Goal: Transaction & Acquisition: Subscribe to service/newsletter

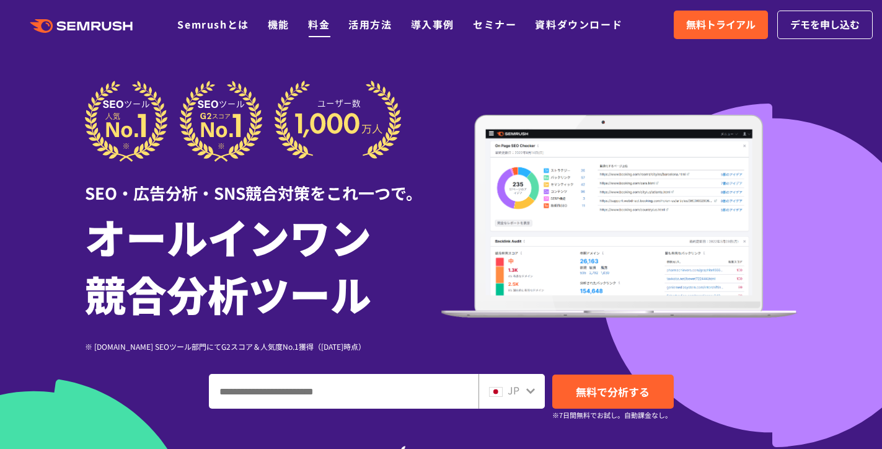
click at [317, 28] on link "料金" at bounding box center [319, 24] width 22 height 15
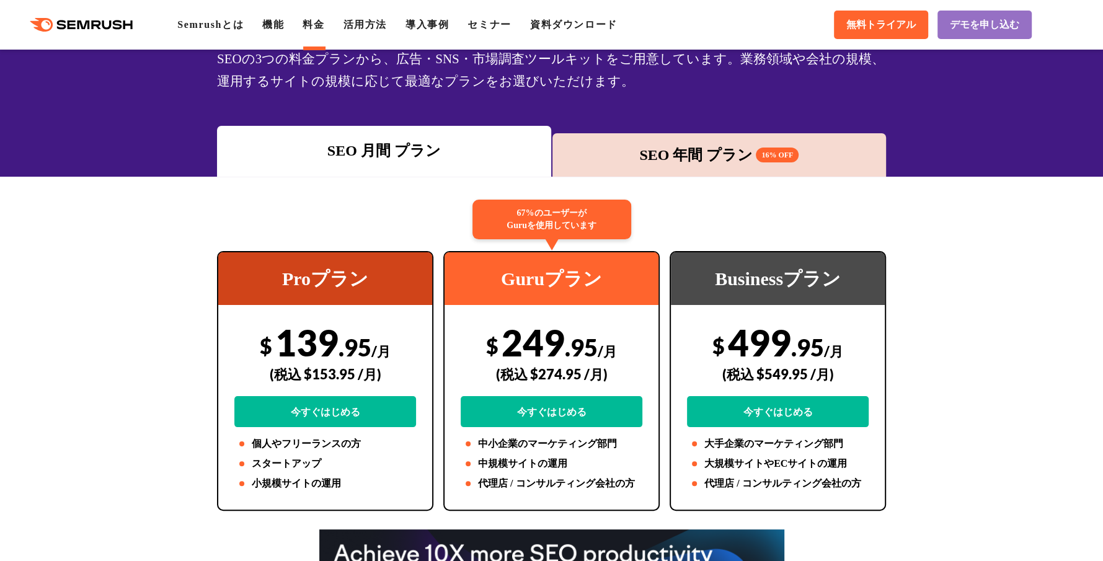
scroll to position [104, 0]
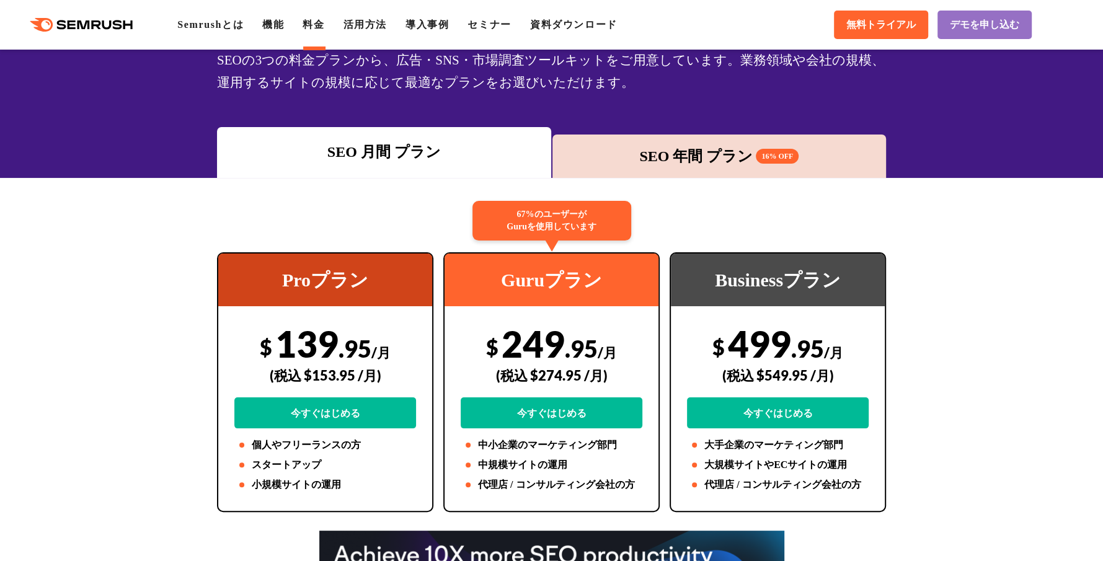
click at [657, 164] on div "SEO 年間 プラン 16% OFF" at bounding box center [720, 156] width 322 height 22
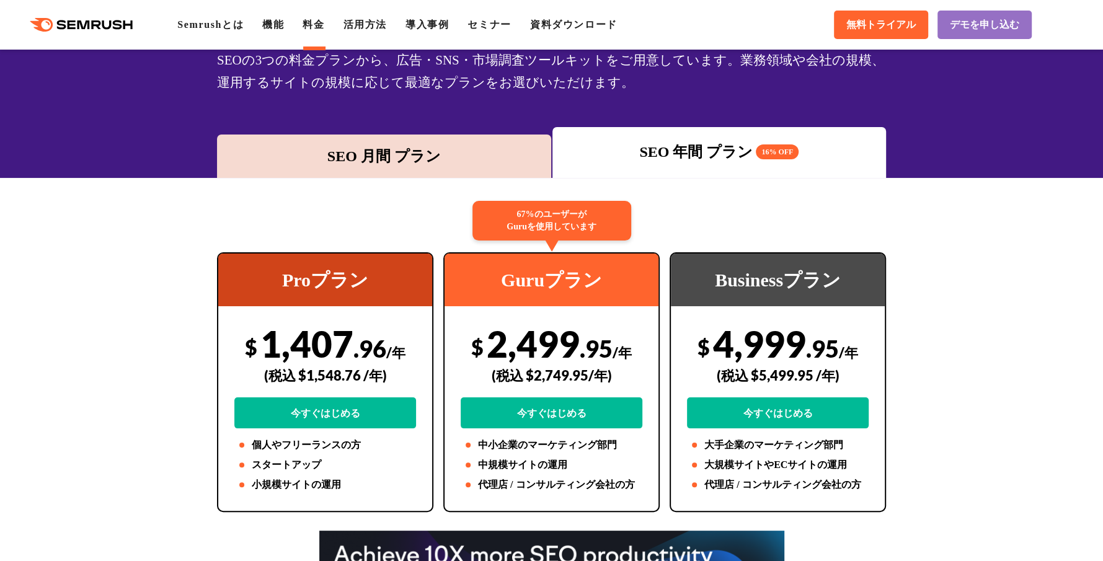
click at [416, 161] on div "SEO 月間 プラン" at bounding box center [384, 156] width 322 height 22
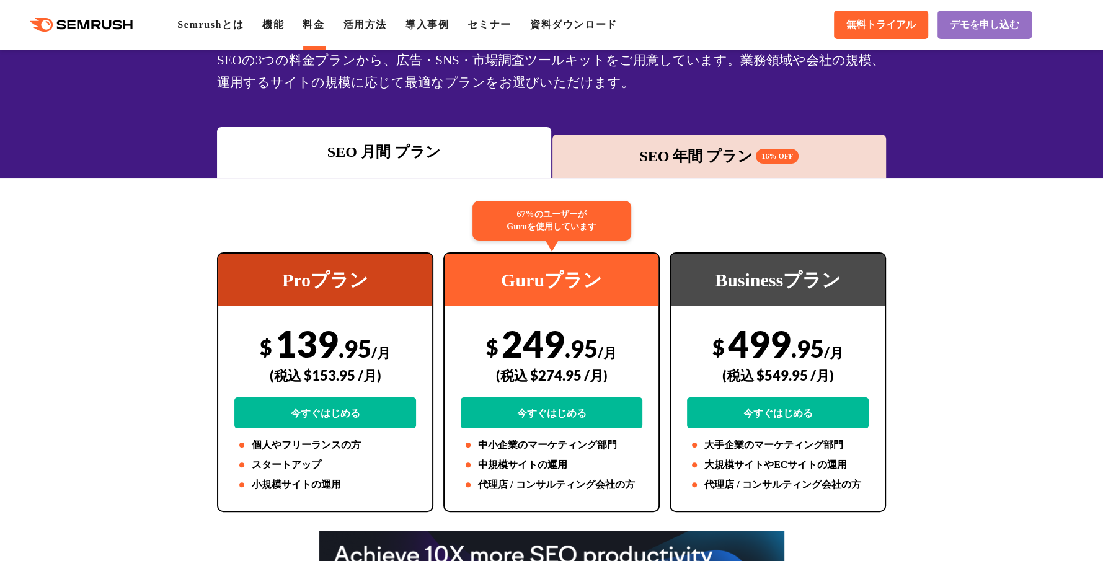
click at [770, 170] on div "SEO 年間 プラン 16% OFF" at bounding box center [719, 156] width 334 height 43
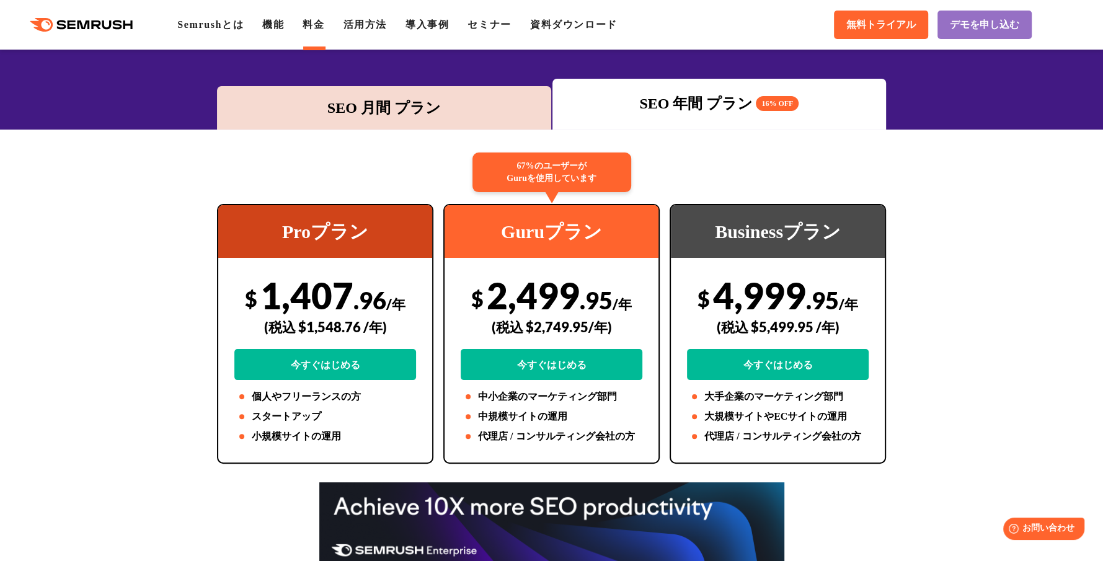
scroll to position [157, 0]
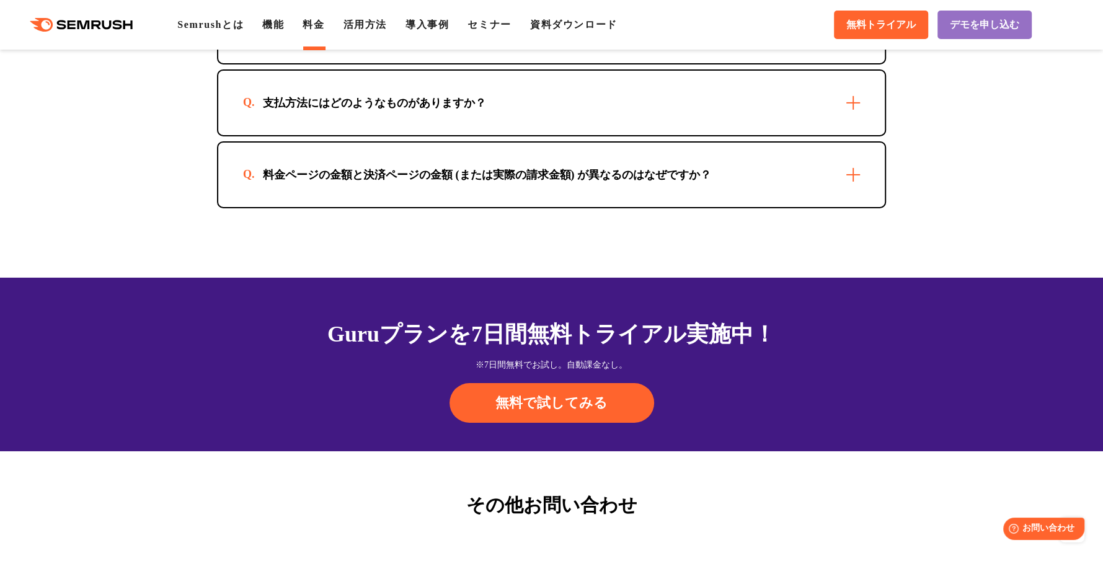
scroll to position [3792, 0]
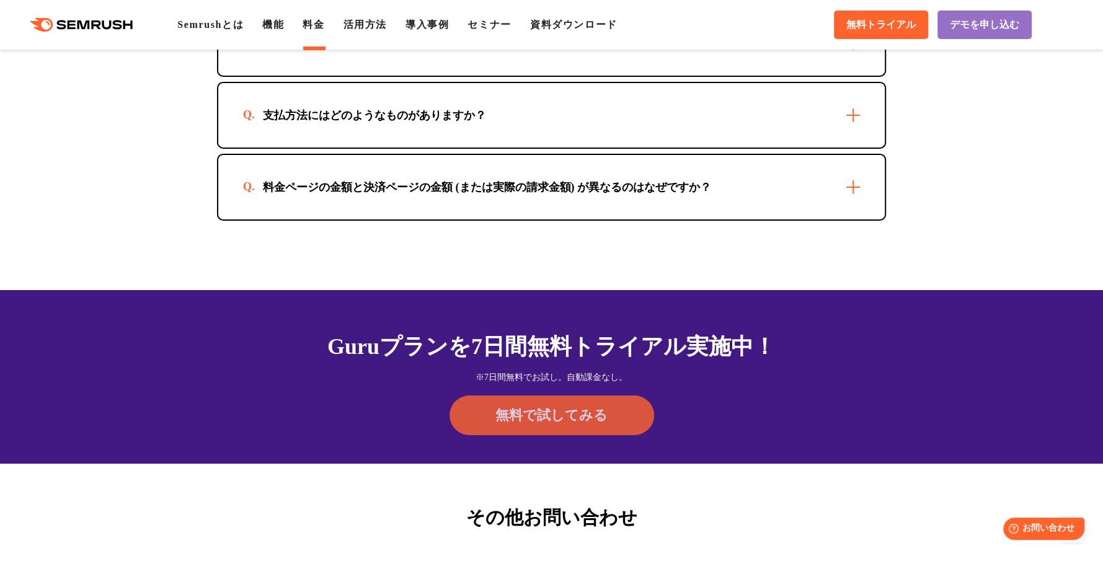
click at [608, 401] on link "無料で試してみる" at bounding box center [551, 416] width 205 height 40
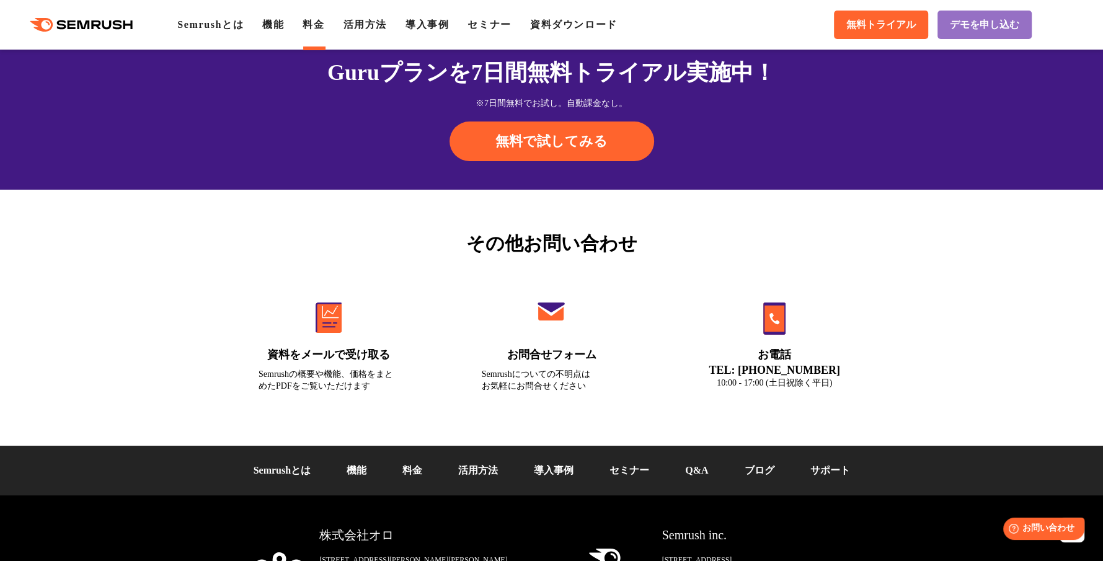
scroll to position [4165, 0]
